Goal: Transaction & Acquisition: Purchase product/service

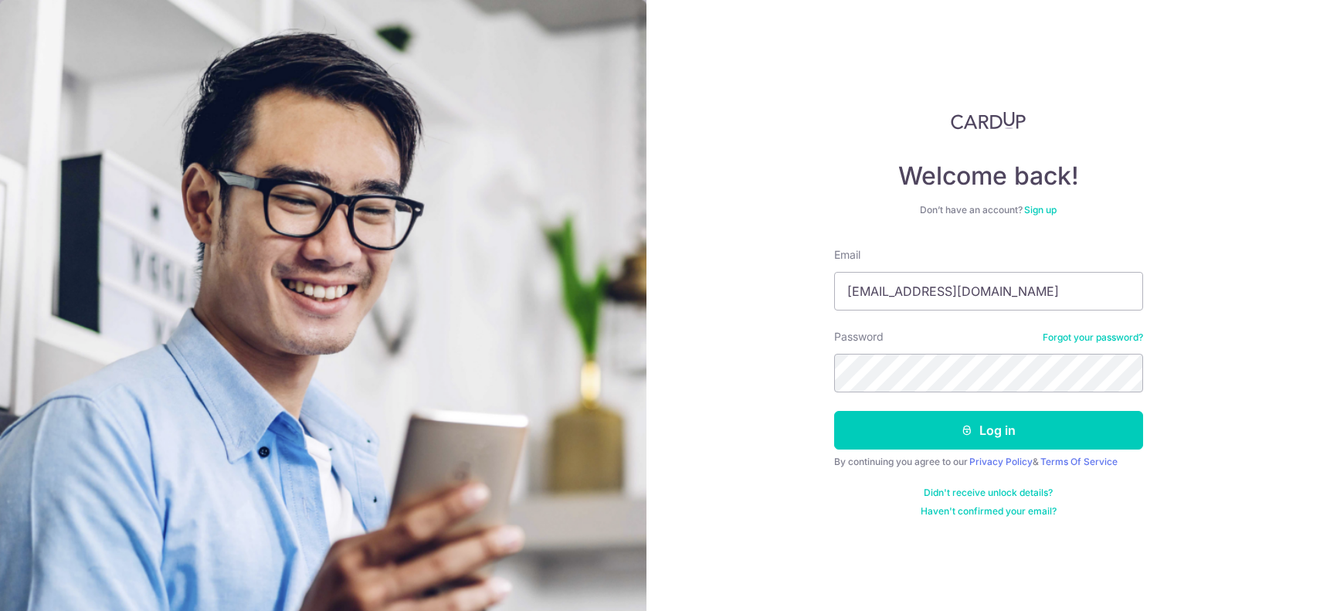
click at [834, 411] on button "Log in" at bounding box center [988, 430] width 309 height 39
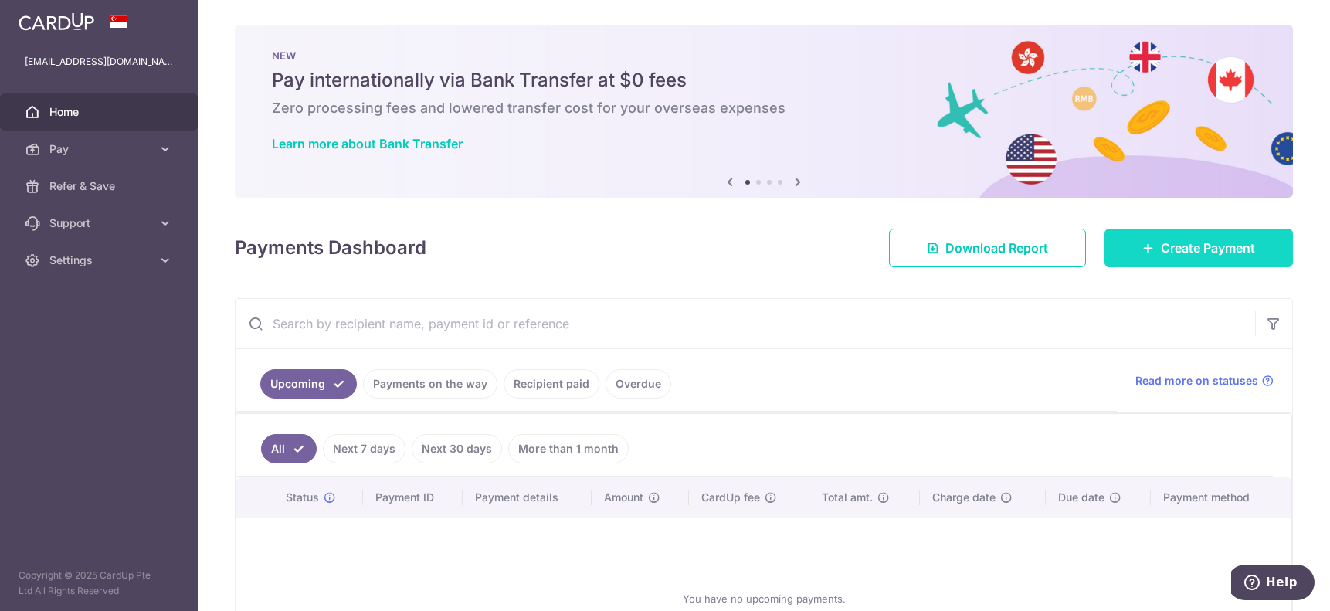
click at [1192, 247] on span "Create Payment" at bounding box center [1208, 248] width 94 height 19
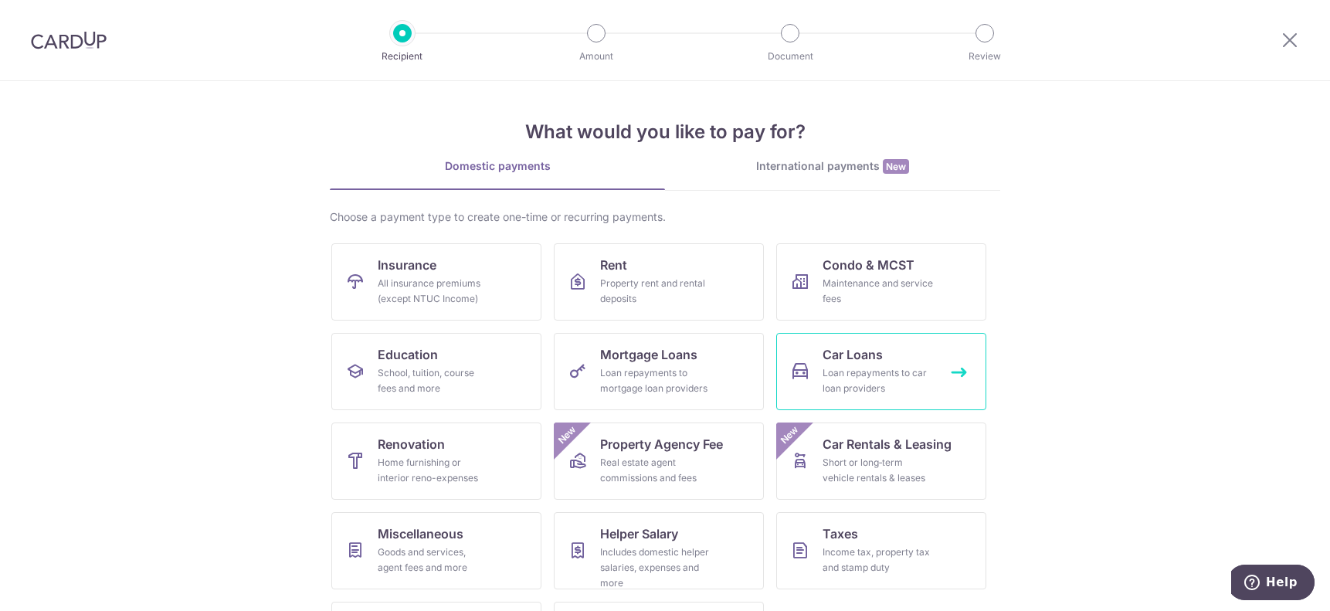
click at [891, 364] on link "Car Loans Loan repayments to car loan providers" at bounding box center [881, 371] width 210 height 77
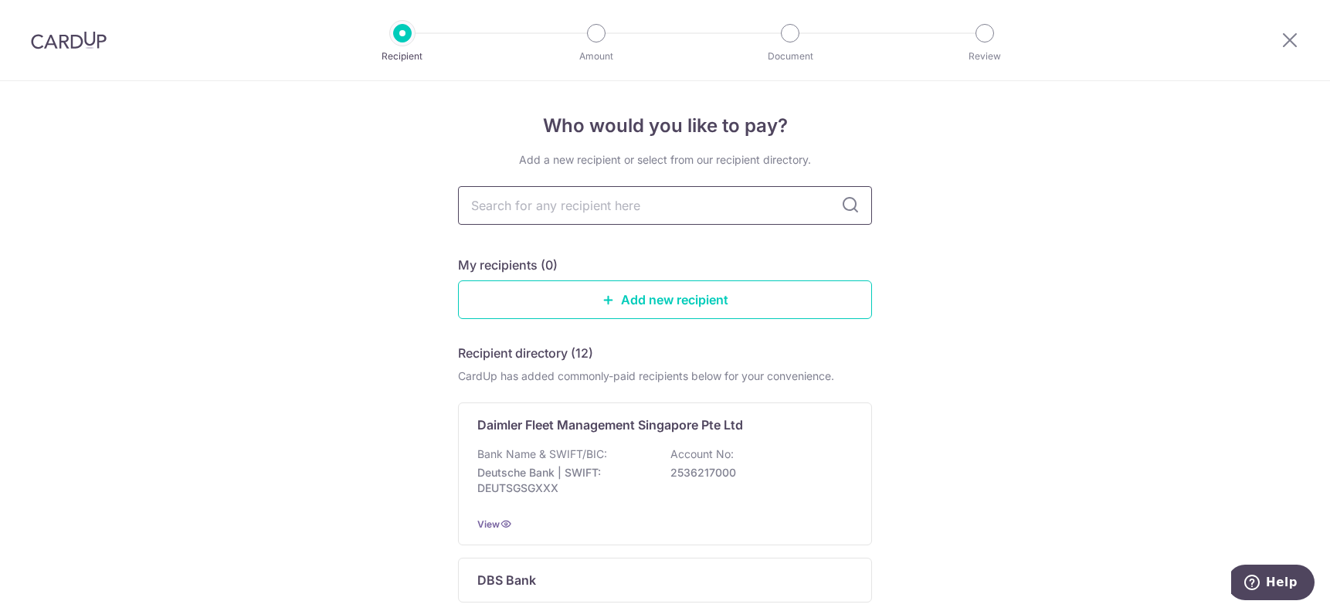
click at [650, 197] on input "text" at bounding box center [665, 205] width 414 height 39
type input "valuemax"
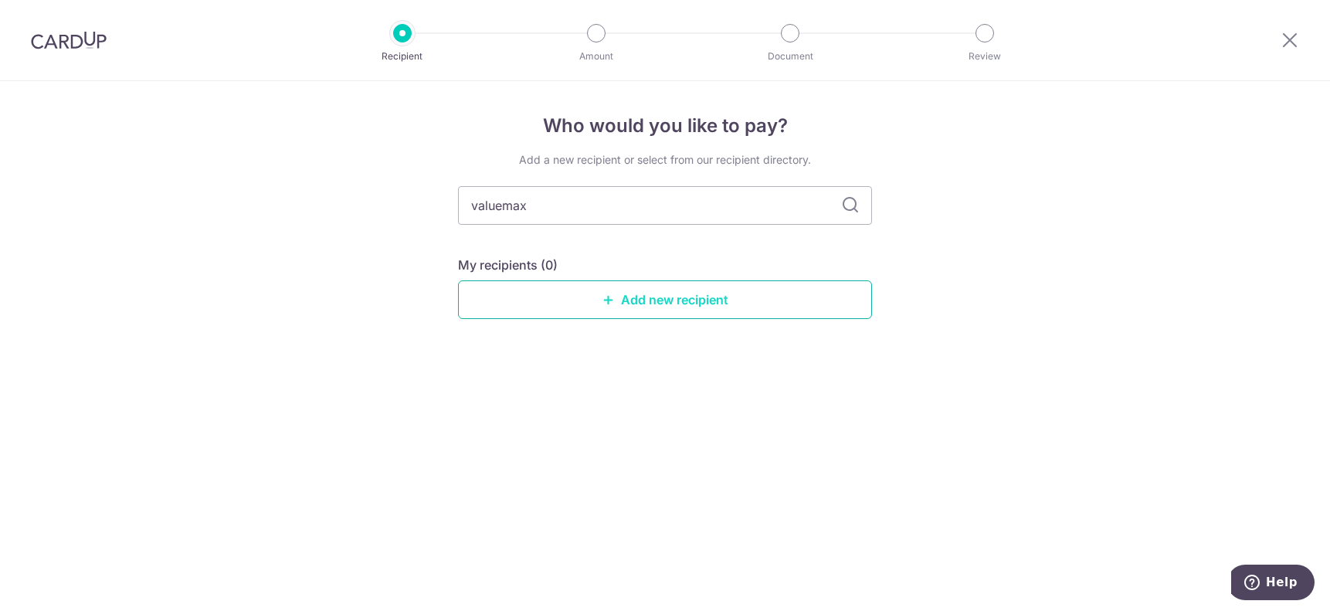
click at [717, 302] on link "Add new recipient" at bounding box center [665, 299] width 414 height 39
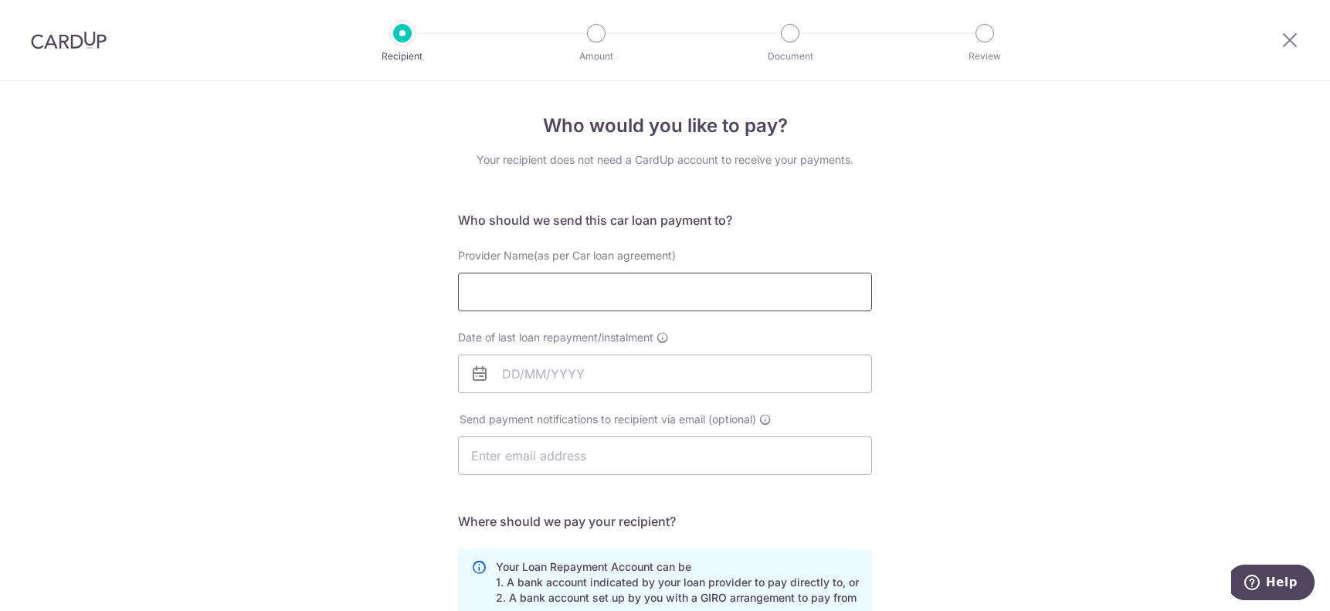
click at [612, 277] on input "Provider Name(as per Car loan agreement)" at bounding box center [665, 292] width 414 height 39
click at [1057, 374] on div "Who would you like to pay? Your recipient does not need a CardUp account to rec…" at bounding box center [665, 505] width 1330 height 848
click at [961, 429] on div "Who would you like to pay? Your recipient does not need a CardUp account to rec…" at bounding box center [665, 505] width 1330 height 848
click at [983, 276] on div "Who would you like to pay? Your recipient does not need a CardUp account to rec…" at bounding box center [665, 505] width 1330 height 848
